Goal: Information Seeking & Learning: Learn about a topic

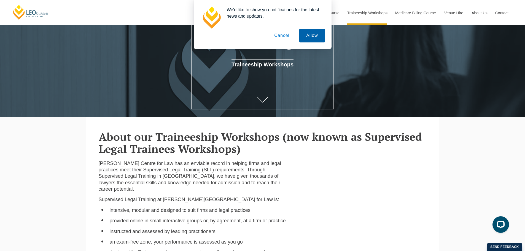
click at [303, 37] on button "Allow" at bounding box center [311, 36] width 25 height 14
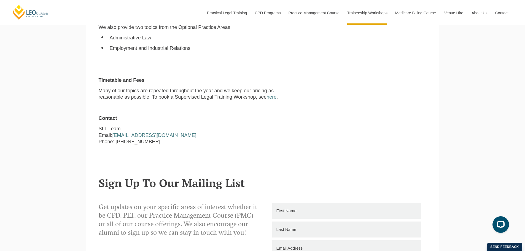
scroll to position [551, 0]
click at [270, 93] on link "here" at bounding box center [272, 96] width 10 height 6
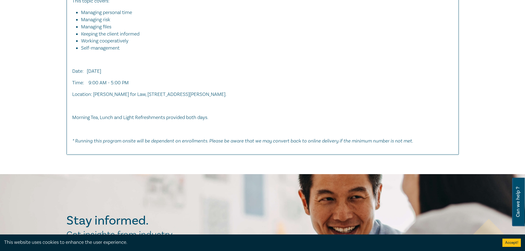
scroll to position [965, 0]
